Goal: Task Accomplishment & Management: Manage account settings

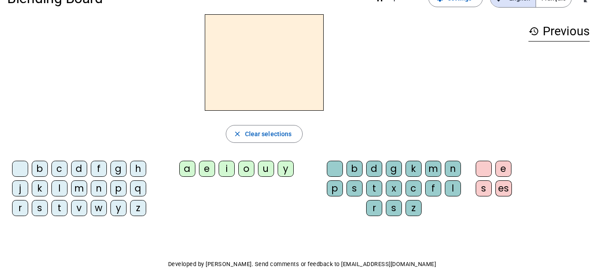
scroll to position [14, 0]
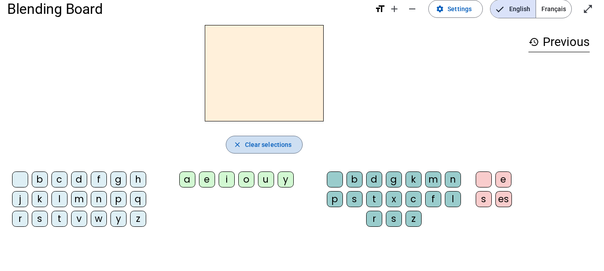
click at [256, 145] on span "Clear selections" at bounding box center [268, 145] width 47 height 11
click at [555, 9] on span "Français" at bounding box center [553, 9] width 35 height 18
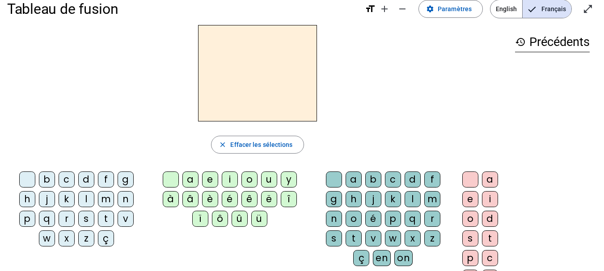
click at [125, 181] on div "g" at bounding box center [126, 180] width 16 height 16
click at [108, 179] on div "f" at bounding box center [106, 180] width 16 height 16
click at [85, 181] on div "d" at bounding box center [86, 180] width 16 height 16
click at [192, 177] on div "a" at bounding box center [190, 180] width 16 height 16
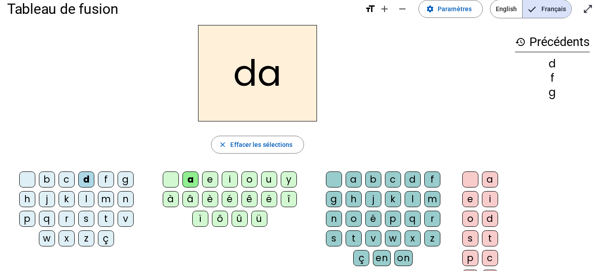
click at [86, 177] on div "d" at bounding box center [86, 180] width 16 height 16
click at [266, 145] on span "Effacer les sélections" at bounding box center [261, 145] width 62 height 11
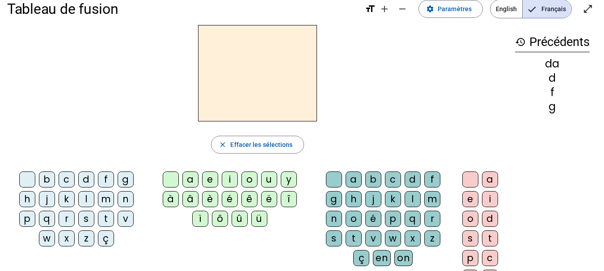
click at [556, 42] on h3 "history Précédents" at bounding box center [552, 42] width 75 height 20
click at [454, 10] on span "Paramètres" at bounding box center [455, 9] width 34 height 11
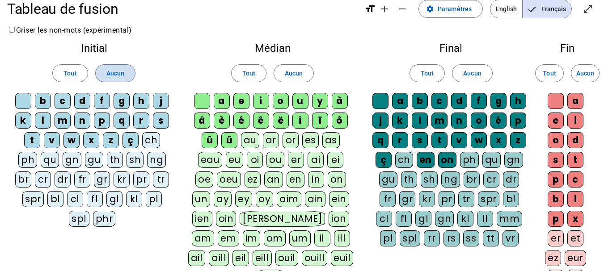
click at [121, 75] on span "Aucun" at bounding box center [115, 73] width 18 height 11
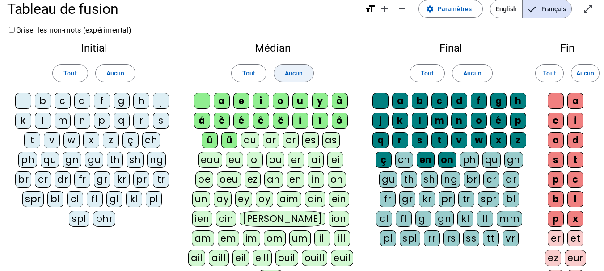
click at [298, 70] on span "Aucun" at bounding box center [294, 73] width 18 height 11
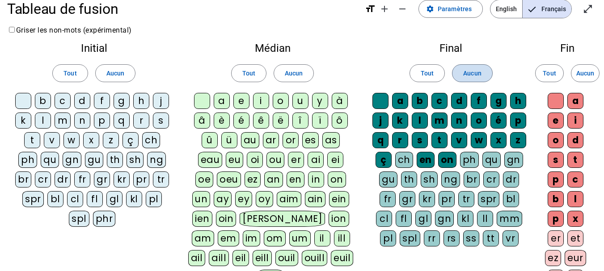
click at [470, 72] on span "Aucun" at bounding box center [472, 73] width 18 height 11
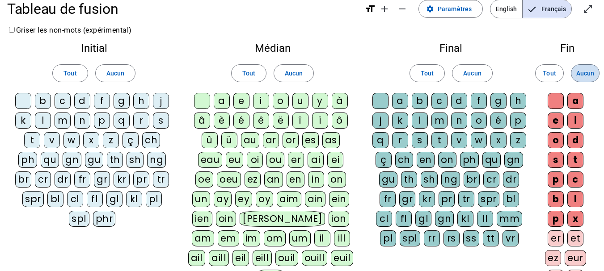
click at [588, 72] on span "Aucun" at bounding box center [586, 73] width 18 height 11
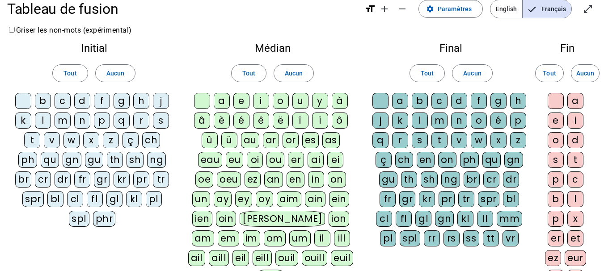
click at [44, 103] on div "b" at bounding box center [43, 101] width 16 height 16
click at [84, 98] on div "d" at bounding box center [82, 101] width 16 height 16
click at [40, 119] on div "l" at bounding box center [43, 121] width 16 height 16
click at [65, 121] on div "m" at bounding box center [63, 121] width 16 height 16
click at [159, 121] on div "s" at bounding box center [161, 121] width 16 height 16
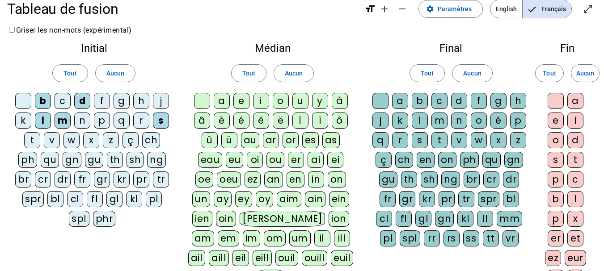
click at [32, 139] on div "t" at bounding box center [32, 140] width 16 height 16
click at [219, 96] on div "a" at bounding box center [222, 101] width 16 height 16
click at [241, 99] on div "e" at bounding box center [241, 101] width 16 height 16
click at [300, 98] on div "u" at bounding box center [301, 101] width 16 height 16
click at [384, 99] on div at bounding box center [381, 101] width 16 height 16
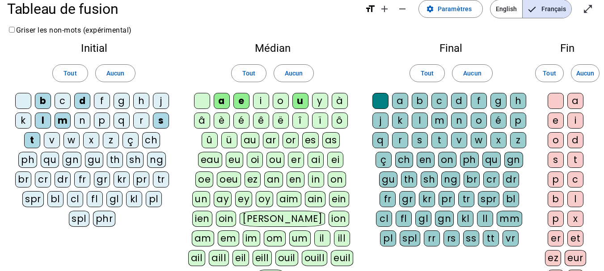
click at [441, 101] on div "c" at bounding box center [440, 101] width 16 height 16
click at [421, 120] on div "l" at bounding box center [420, 121] width 16 height 16
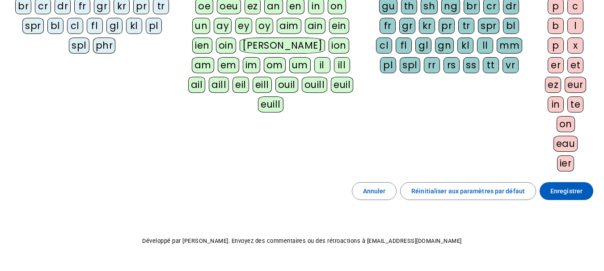
scroll to position [193, 0]
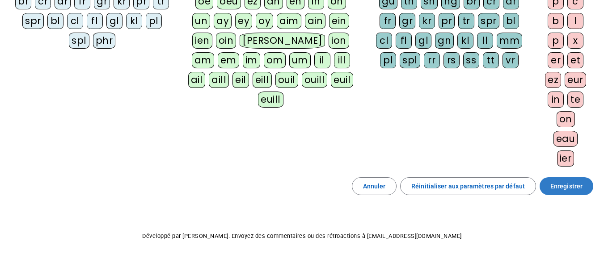
click at [565, 189] on span "Enregistrer" at bounding box center [567, 186] width 32 height 11
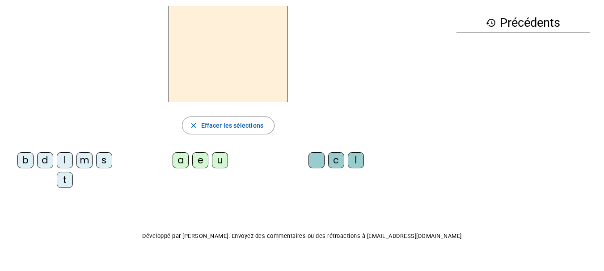
click at [23, 160] on div "b" at bounding box center [25, 161] width 16 height 16
click at [179, 162] on div "a" at bounding box center [181, 161] width 16 height 16
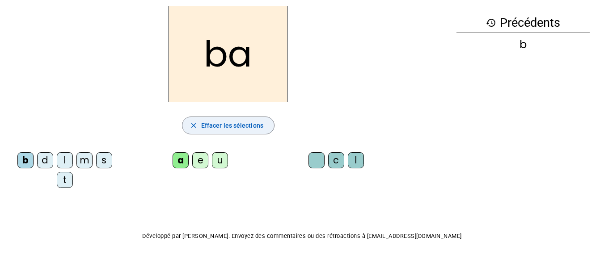
click at [249, 127] on span "Effacer les sélections" at bounding box center [232, 125] width 62 height 11
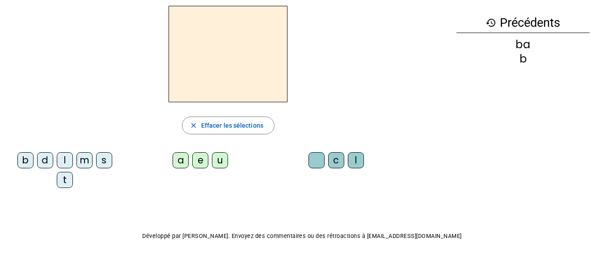
click at [45, 160] on div "d" at bounding box center [45, 161] width 16 height 16
click at [222, 157] on div "u" at bounding box center [220, 161] width 16 height 16
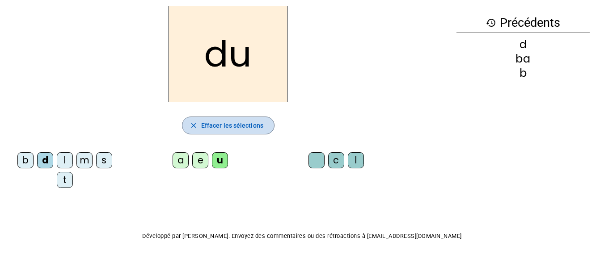
click at [220, 122] on span "Effacer les sélections" at bounding box center [232, 125] width 62 height 11
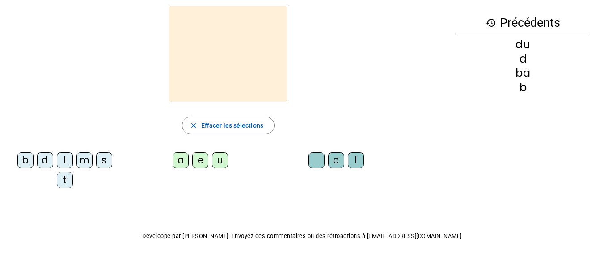
click at [105, 160] on div "s" at bounding box center [104, 161] width 16 height 16
click at [179, 161] on div "a" at bounding box center [181, 161] width 16 height 16
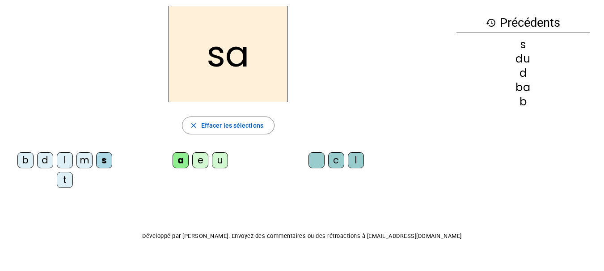
click at [339, 160] on div "c" at bounding box center [336, 161] width 16 height 16
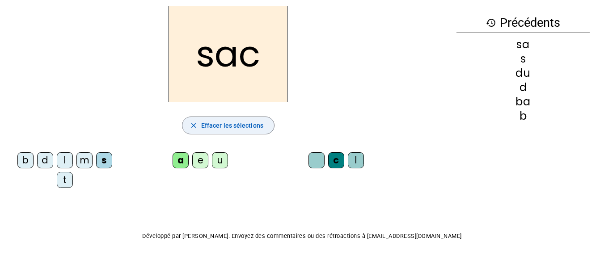
click at [242, 123] on span "Effacer les sélections" at bounding box center [232, 125] width 62 height 11
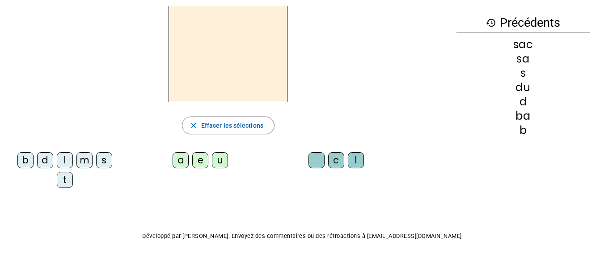
click at [84, 165] on div "m" at bounding box center [84, 161] width 16 height 16
click at [178, 159] on div "a" at bounding box center [181, 161] width 16 height 16
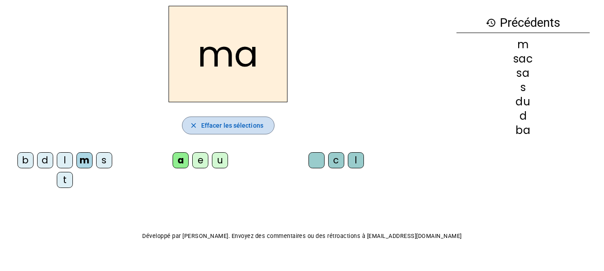
click at [230, 126] on span "Effacer les sélections" at bounding box center [232, 125] width 62 height 11
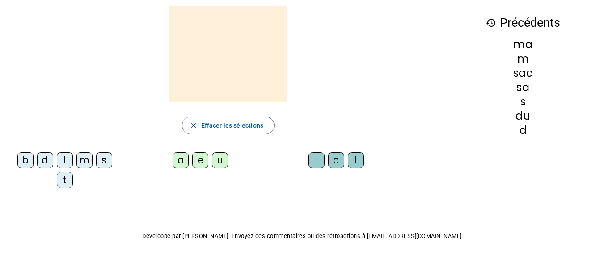
click at [25, 164] on div "b" at bounding box center [25, 161] width 16 height 16
click at [183, 157] on div "a" at bounding box center [181, 161] width 16 height 16
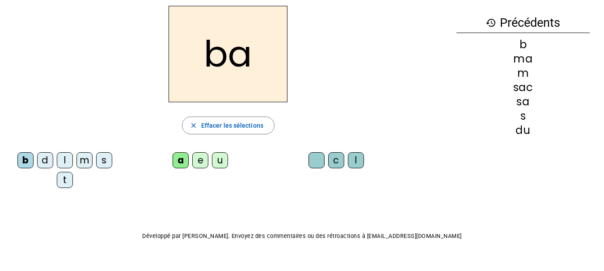
click at [357, 159] on div "l" at bounding box center [356, 161] width 16 height 16
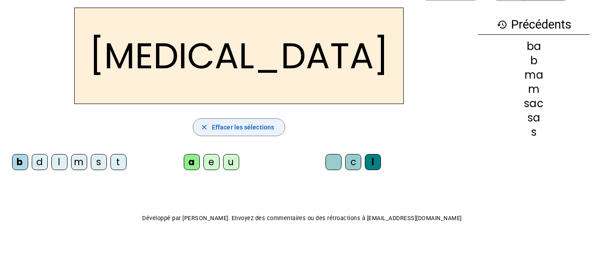
click at [219, 128] on span "Effacer les sélections" at bounding box center [243, 127] width 62 height 11
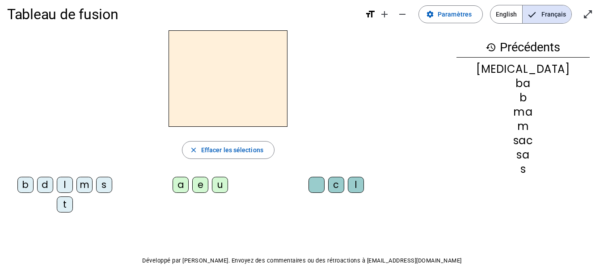
scroll to position [0, 0]
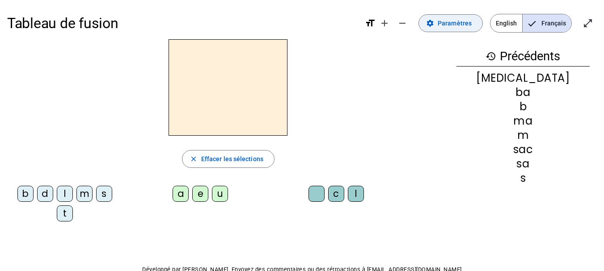
click at [461, 25] on span "Paramètres" at bounding box center [455, 23] width 34 height 11
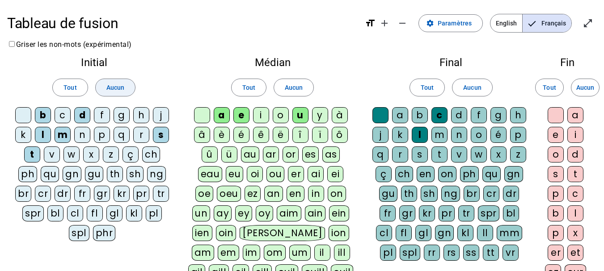
click at [114, 93] on span at bounding box center [115, 87] width 39 height 21
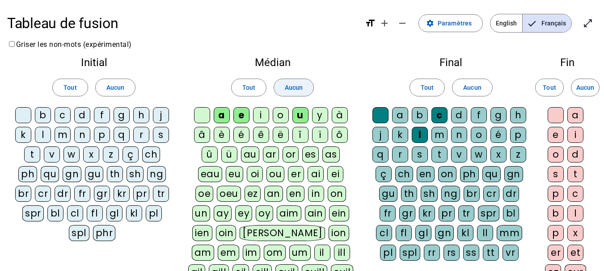
click at [290, 87] on span "Aucun" at bounding box center [294, 87] width 18 height 11
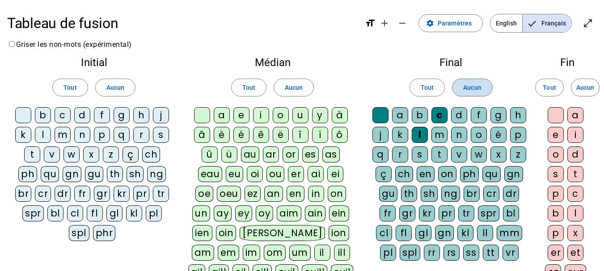
click at [479, 85] on span "Aucun" at bounding box center [472, 87] width 18 height 11
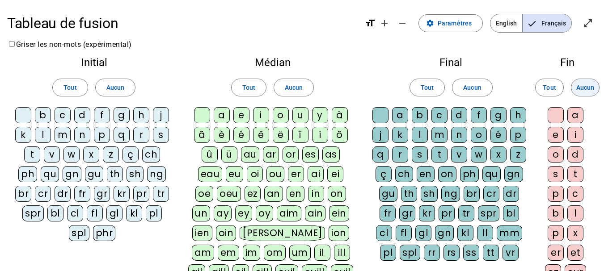
click at [585, 89] on span "Aucun" at bounding box center [586, 87] width 18 height 11
